Goal: Find specific page/section: Find specific page/section

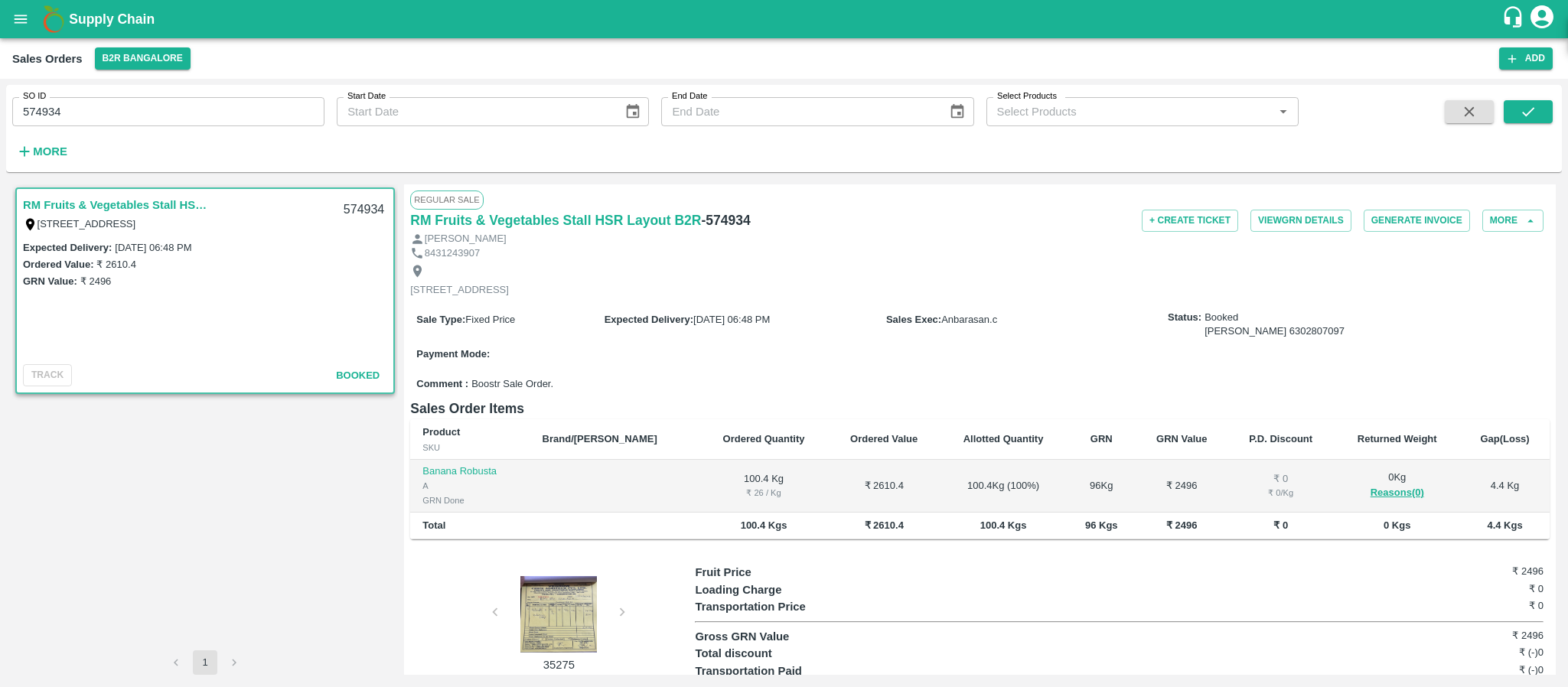
click at [101, 111] on input "574934" at bounding box center [168, 111] width 312 height 29
paste input "text"
type input "594003"
click at [1530, 104] on icon "submit" at bounding box center [1527, 111] width 17 height 17
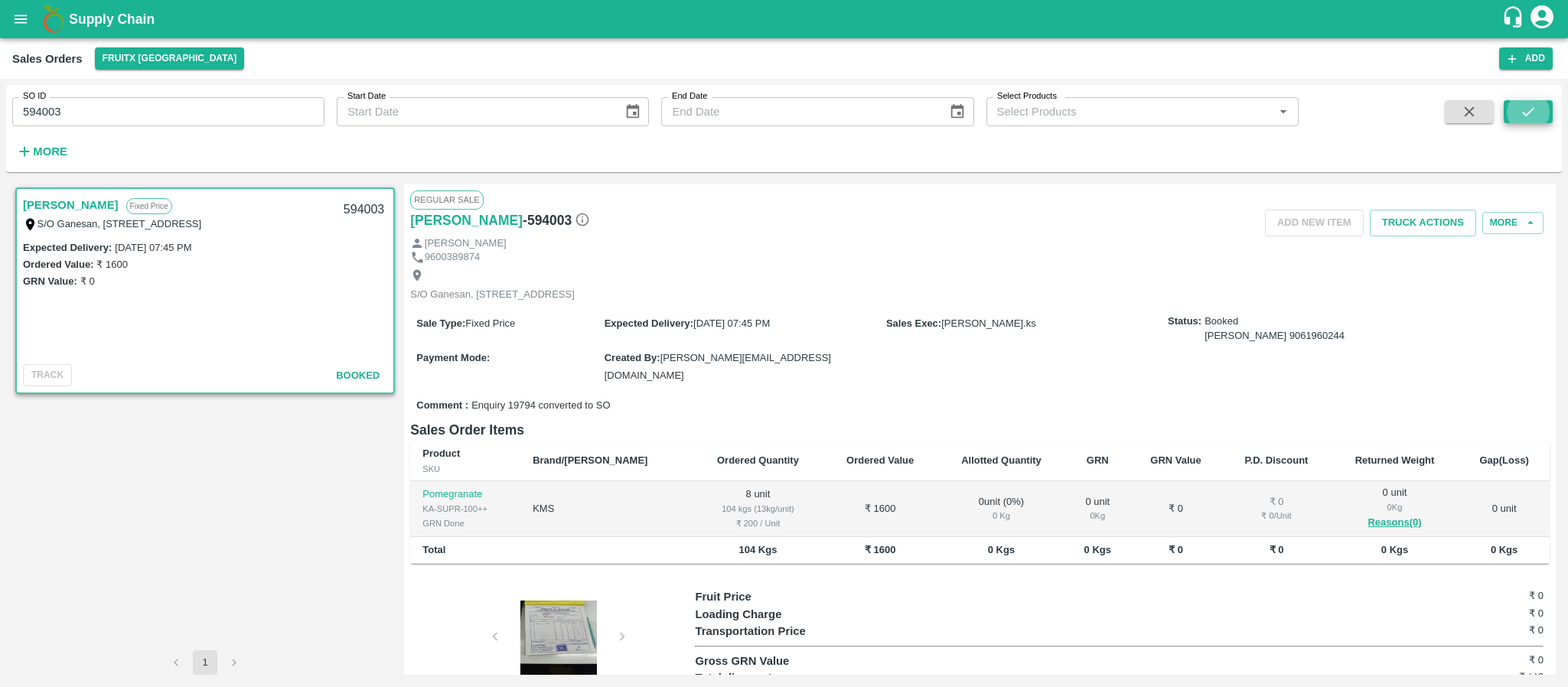
click at [108, 111] on input "594003" at bounding box center [168, 111] width 312 height 29
paste input "text"
type input "594003"
click at [133, 104] on input "SO ID" at bounding box center [168, 111] width 312 height 29
paste input "text"
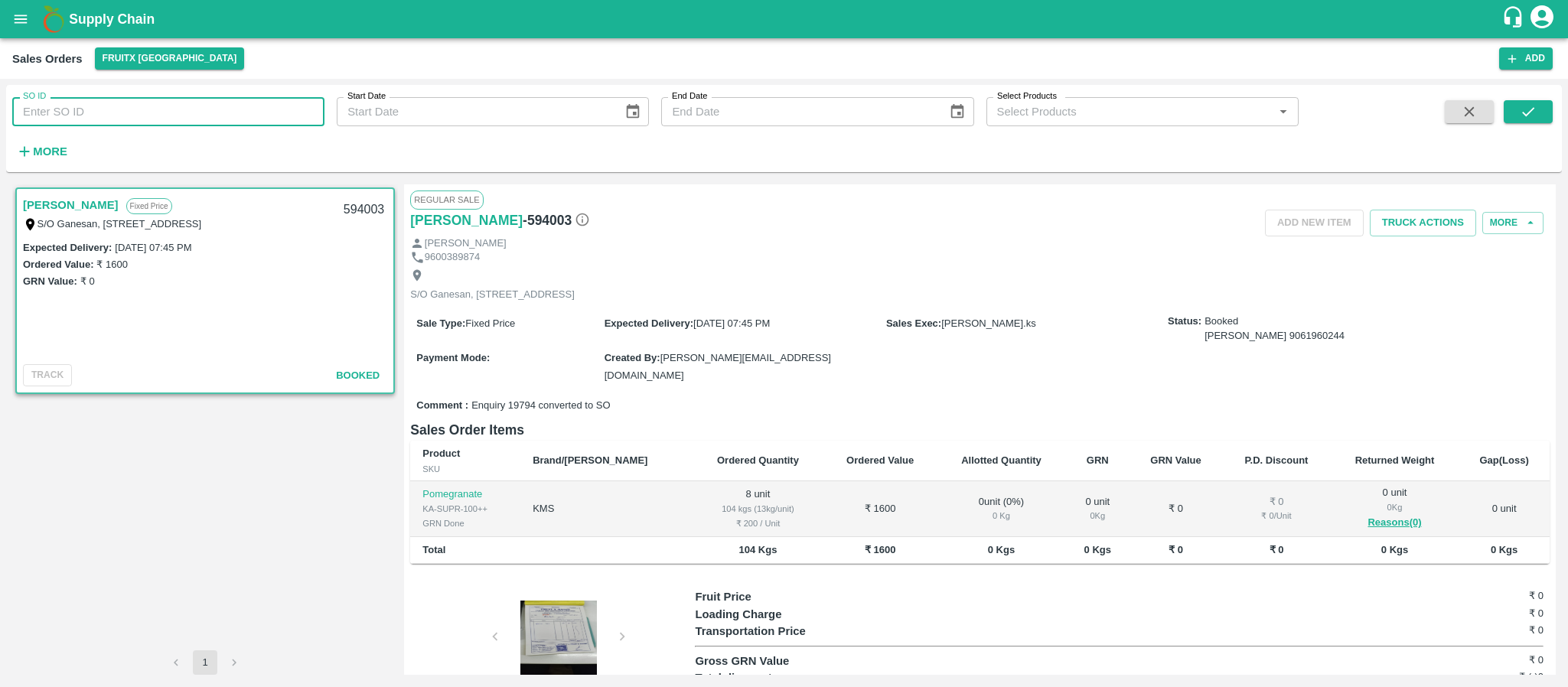
paste input "text"
type input "602856"
click at [1535, 115] on icon "submit" at bounding box center [1527, 111] width 17 height 17
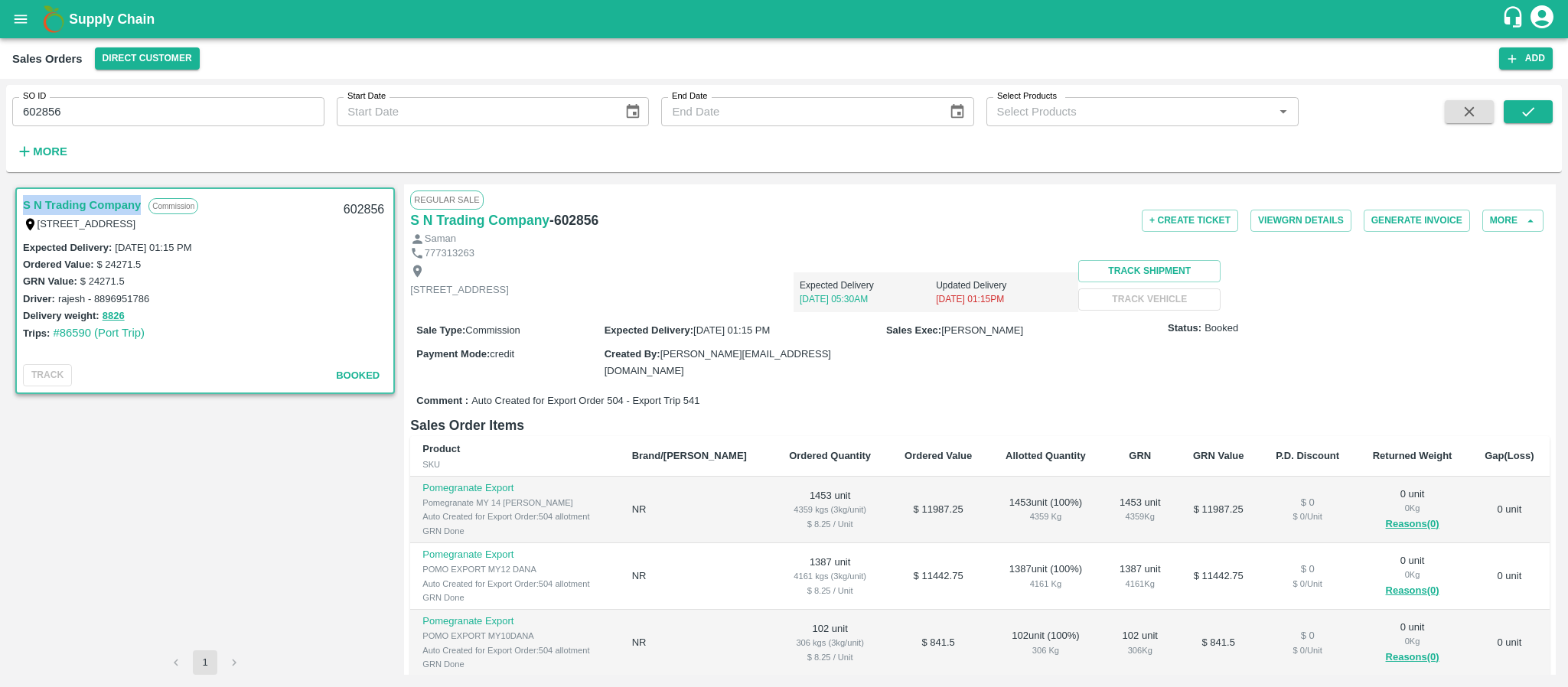
copy link "S N Trading Company"
drag, startPoint x: 143, startPoint y: 202, endPoint x: 23, endPoint y: 200, distance: 120.0
click at [23, 200] on div "S N Trading Company Commission" at bounding box center [179, 204] width 311 height 20
click at [1508, 212] on button "More" at bounding box center [1513, 220] width 61 height 22
click at [1504, 333] on span "View Logs" at bounding box center [1502, 327] width 52 height 17
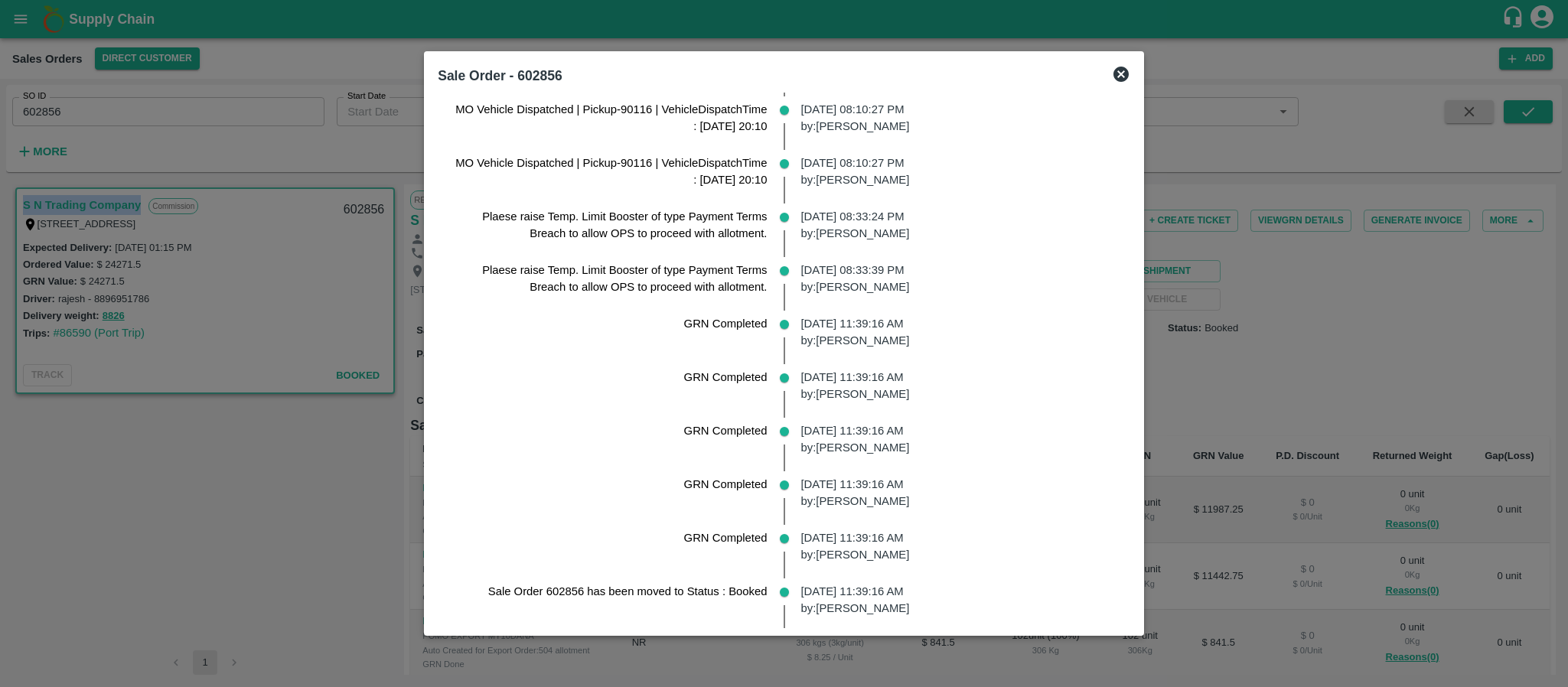
scroll to position [249, 0]
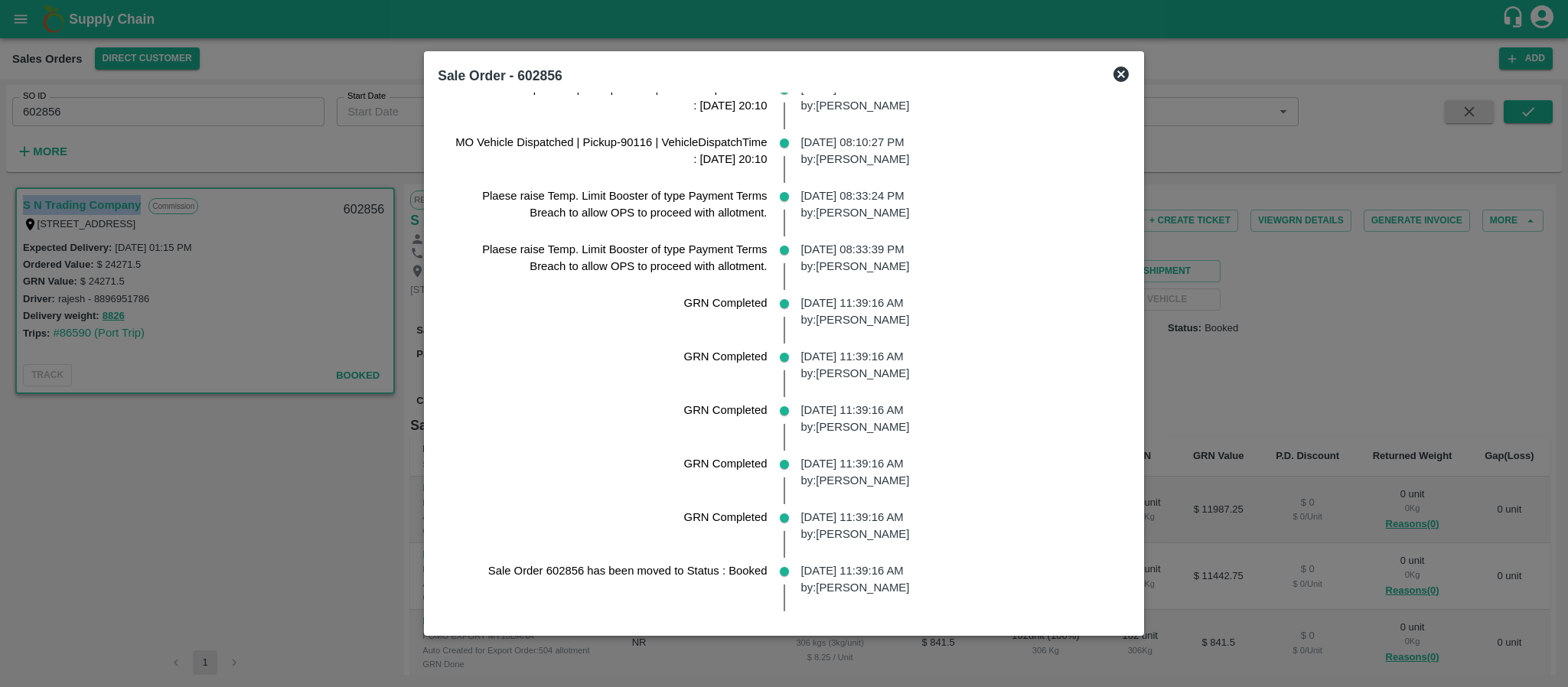
click at [1130, 75] on icon at bounding box center [1121, 74] width 18 height 18
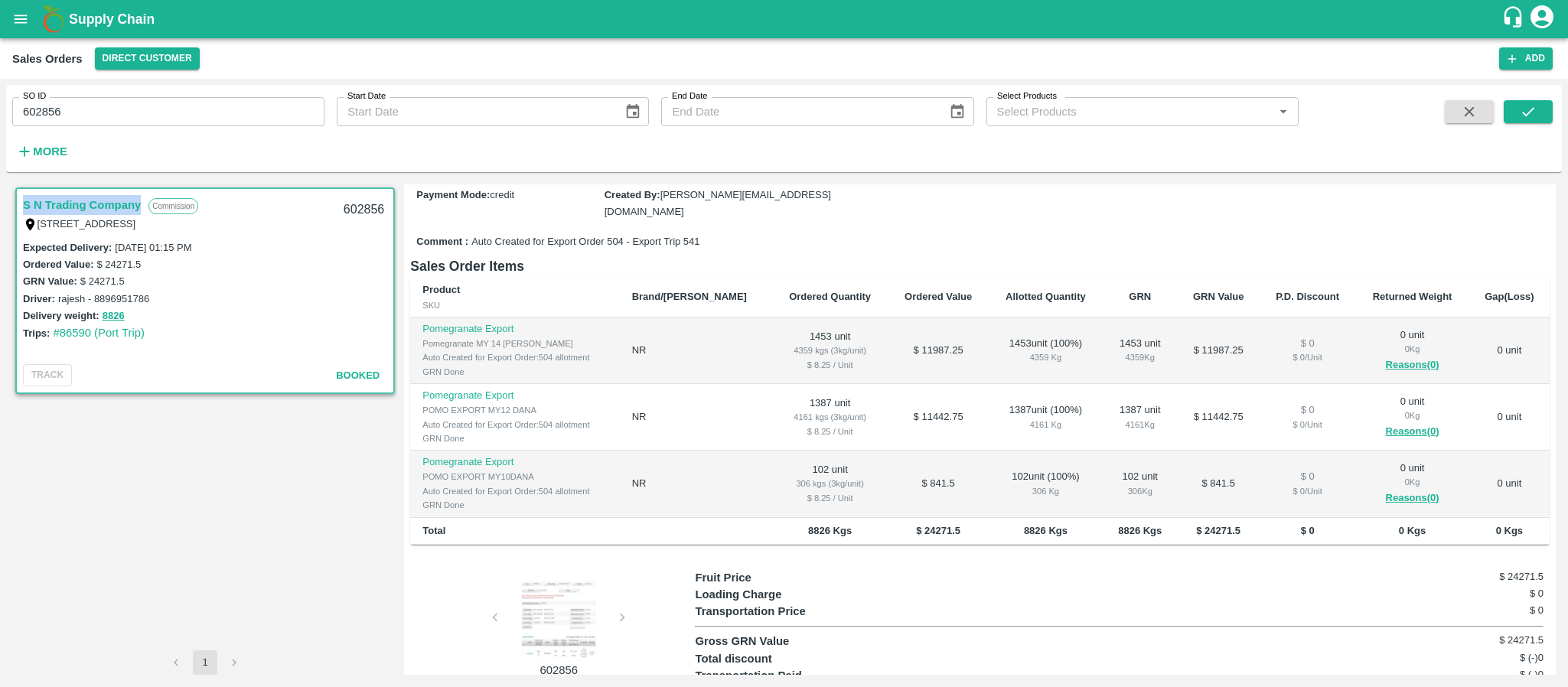
scroll to position [196, 0]
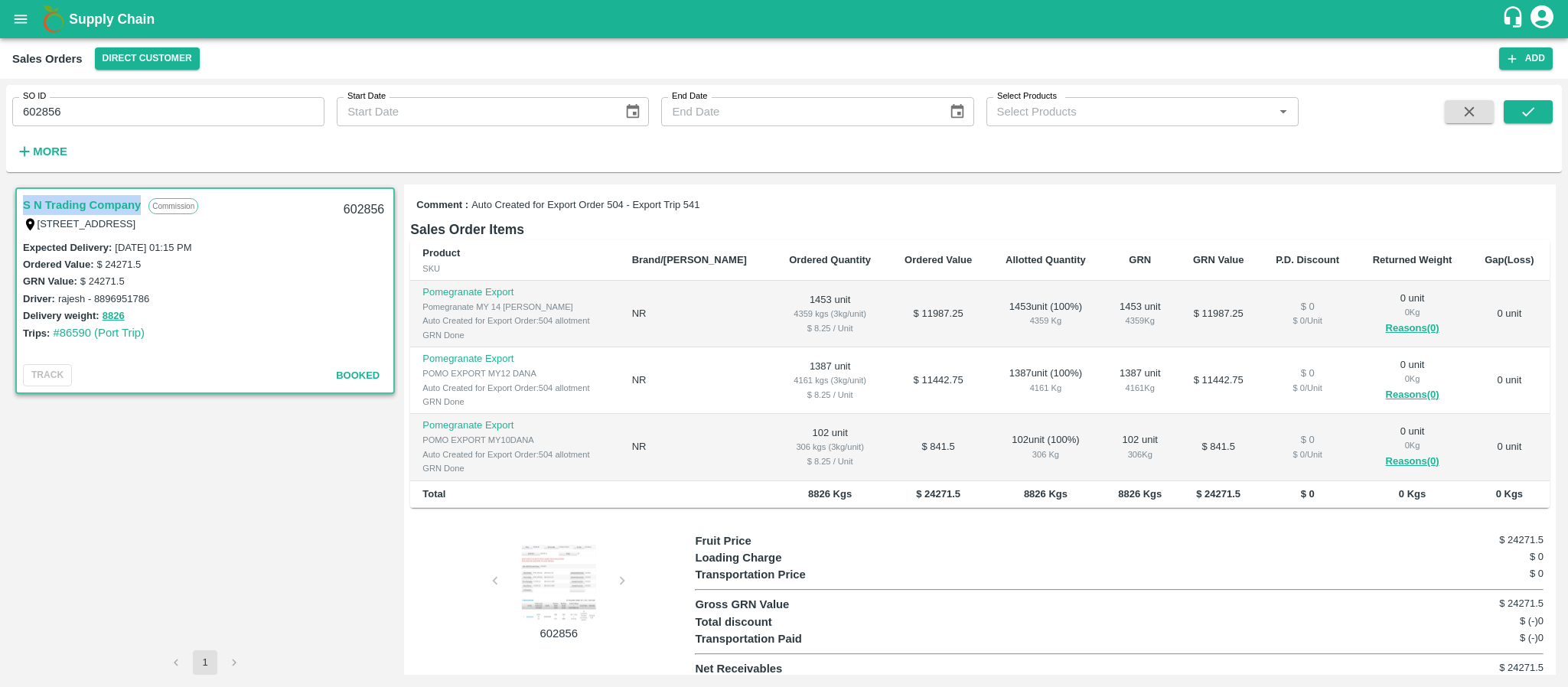
copy link "S N Trading Company"
click at [1024, 488] on b "8826 Kgs" at bounding box center [1045, 494] width 43 height 11
copy b "8826 Kgs"
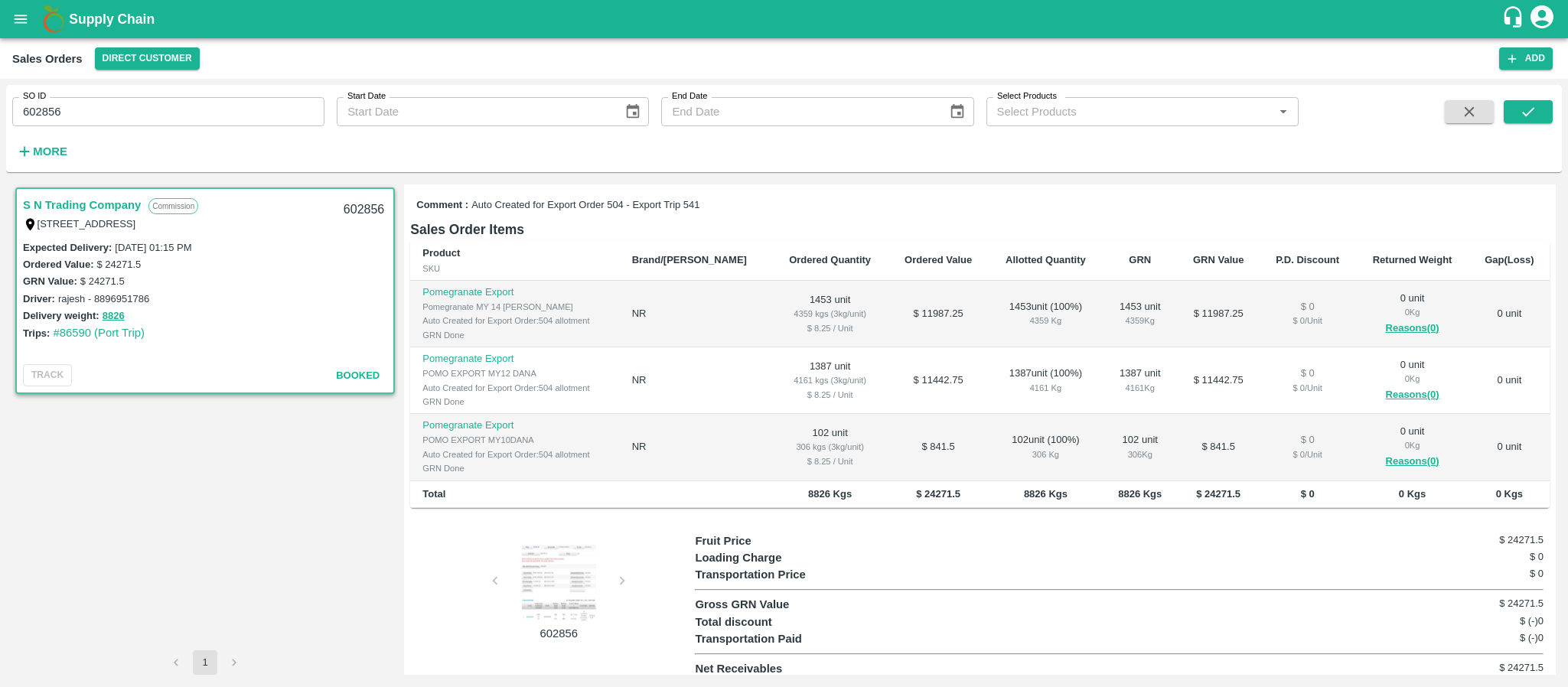
click at [165, 567] on div "S N Trading Company Commission [STREET_ADDRESS] Expected Delivery : [DATE] 01:1…" at bounding box center [204, 417] width 386 height 466
click at [176, 113] on input "602856" at bounding box center [168, 111] width 312 height 29
click at [1534, 108] on icon "submit" at bounding box center [1527, 111] width 12 height 9
copy link "S N Trading Company"
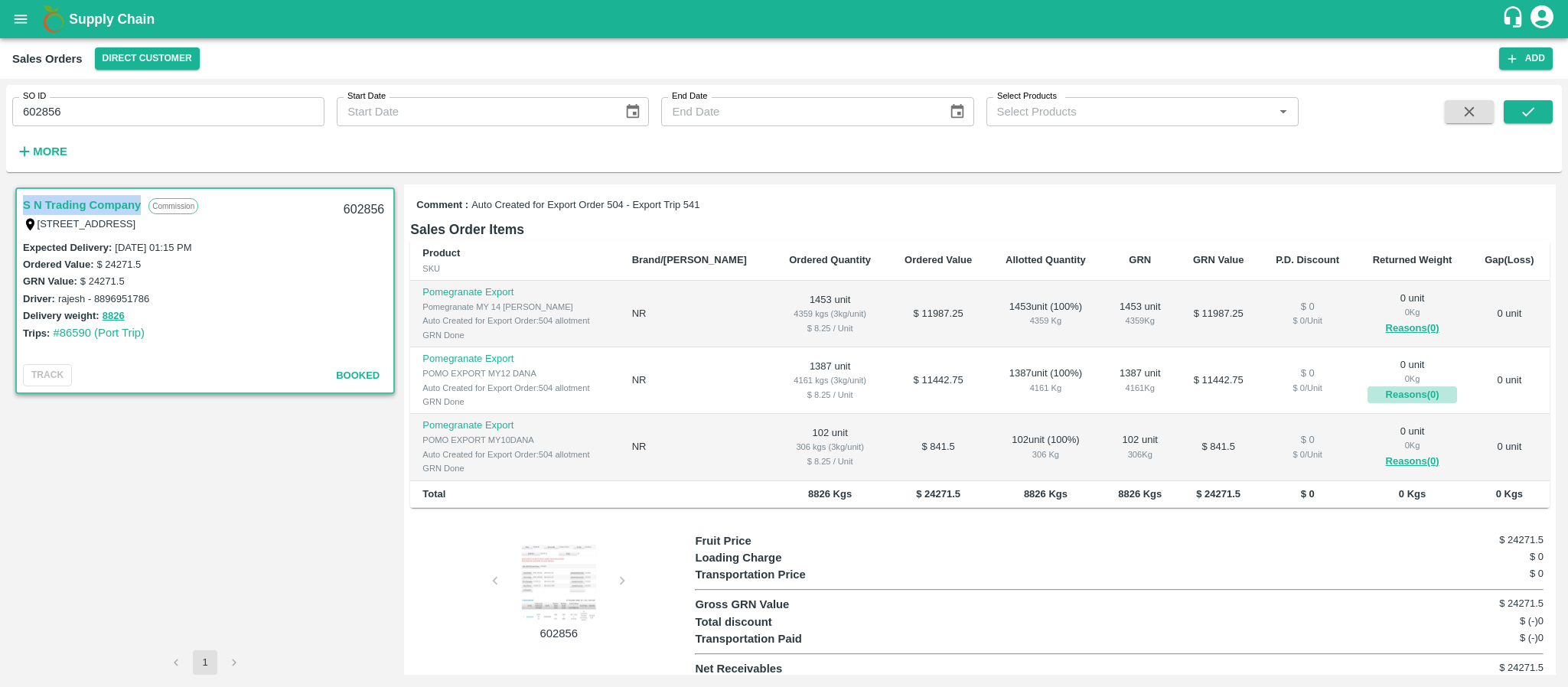
click at [1433, 386] on button "Reasons(0)" at bounding box center [1411, 395] width 89 height 18
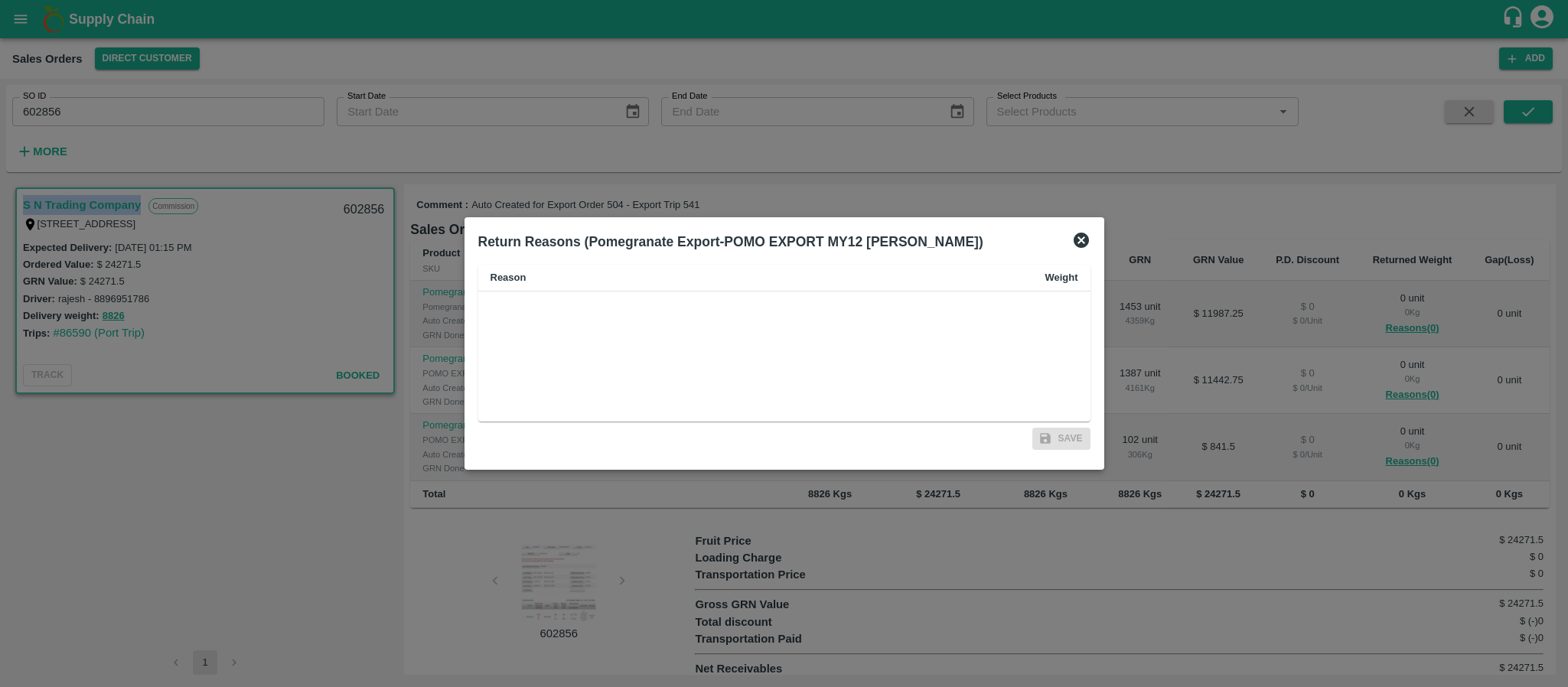
click at [1085, 243] on icon at bounding box center [1081, 240] width 15 height 15
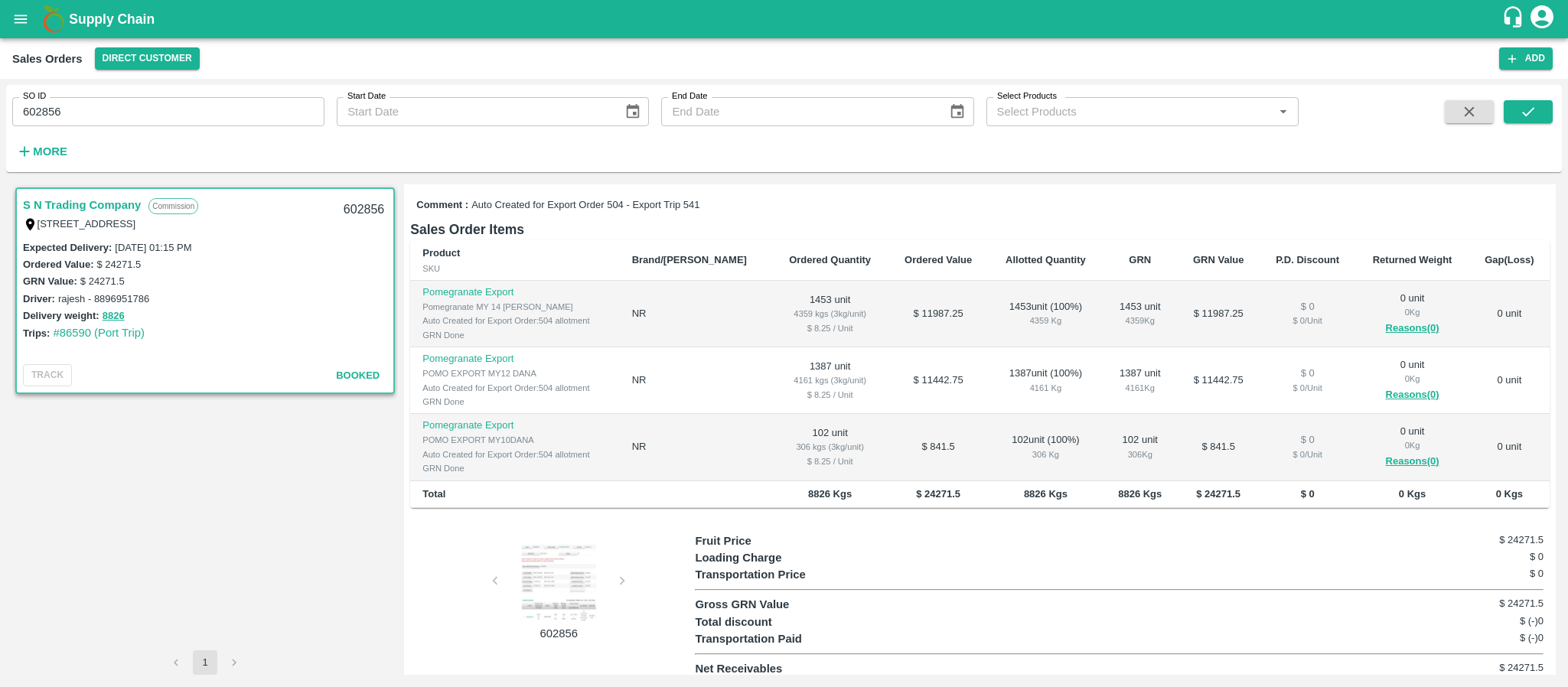
click at [1338, 75] on div "Sales Orders Direct Customer Add" at bounding box center [784, 59] width 1568 height 41
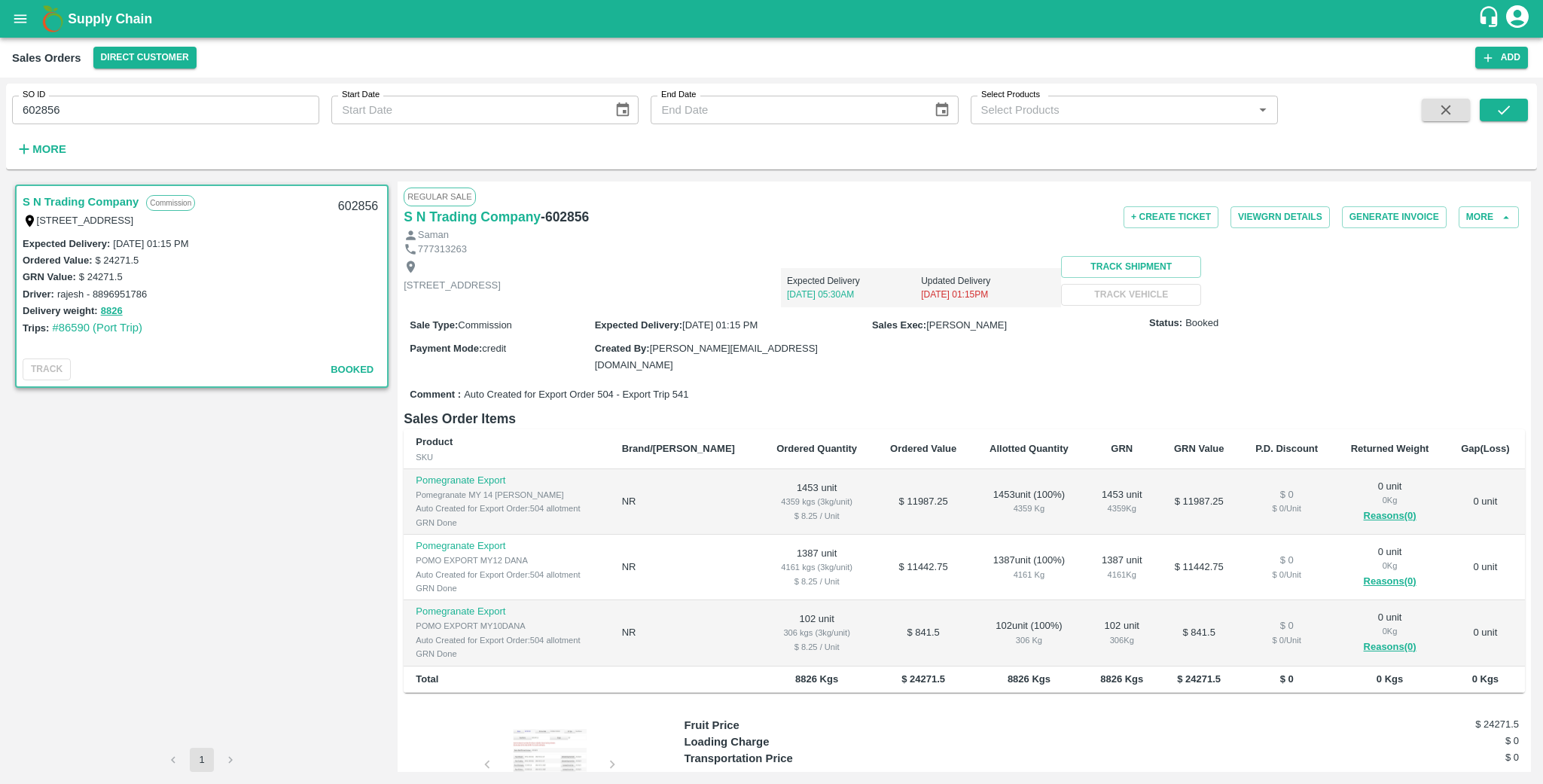
click at [1507, 12] on icon "account of current user" at bounding box center [1517, 17] width 23 height 23
click at [1492, 45] on li "[PERSON_NAME]" at bounding box center [1501, 54] width 116 height 25
click at [1489, 14] on div at bounding box center [772, 392] width 1543 height 784
click at [1489, 14] on icon "customer-support" at bounding box center [1488, 17] width 23 height 23
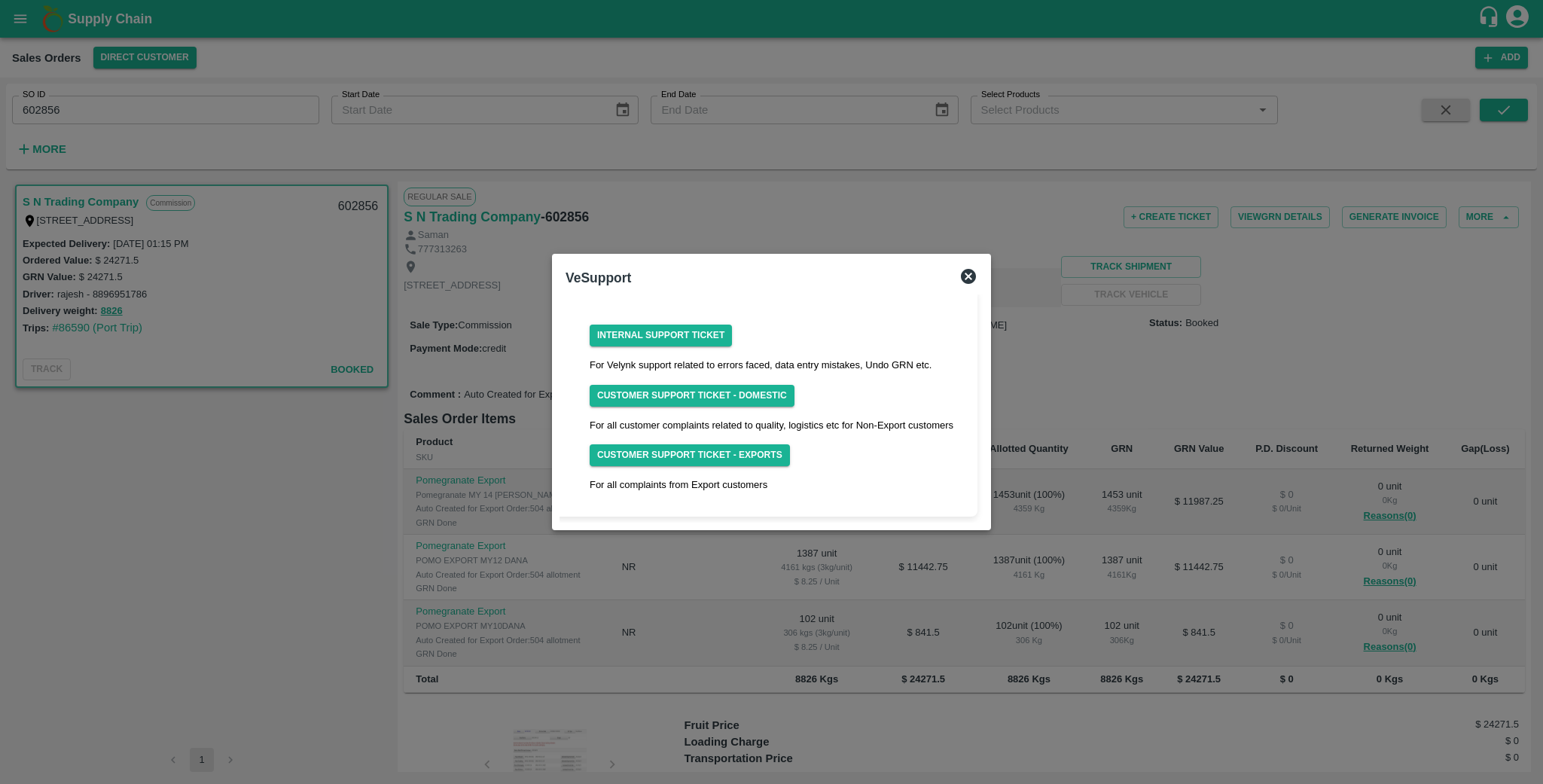
click at [961, 273] on icon at bounding box center [968, 276] width 18 height 18
